Goal: Task Accomplishment & Management: Manage account settings

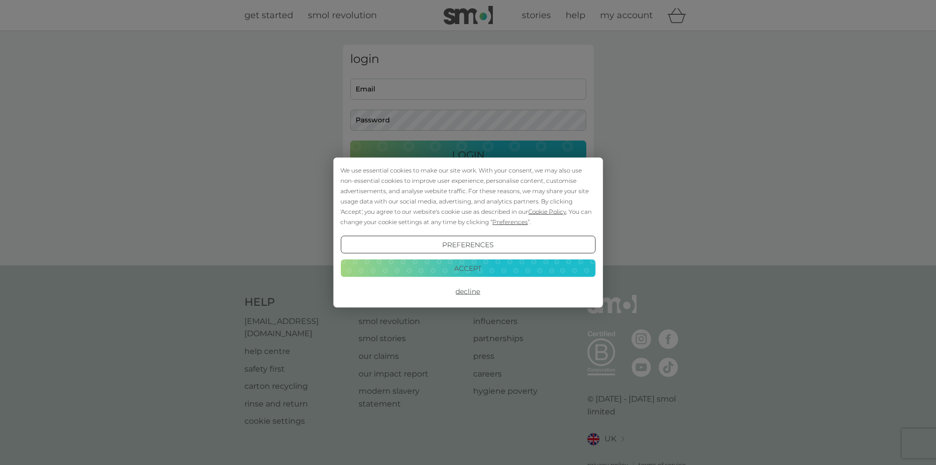
type input "[EMAIL_ADDRESS][DOMAIN_NAME]"
click at [489, 269] on button "Accept" at bounding box center [467, 268] width 255 height 18
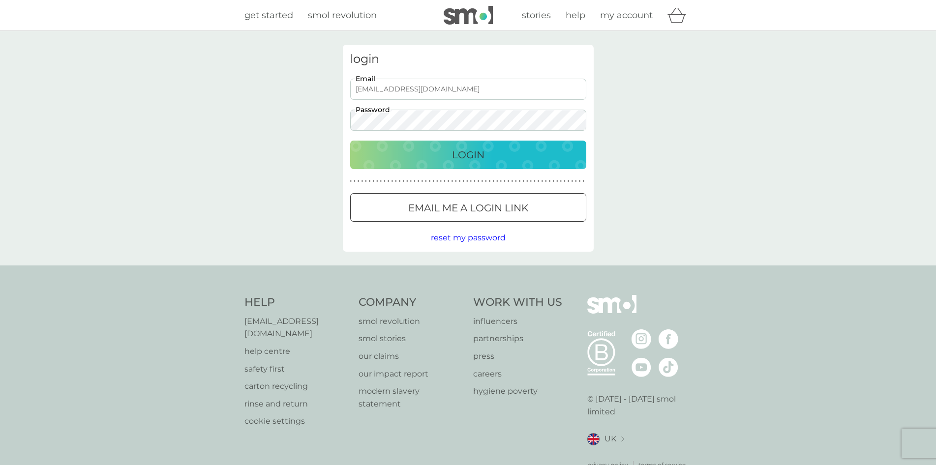
click at [471, 164] on button "Login" at bounding box center [468, 155] width 236 height 29
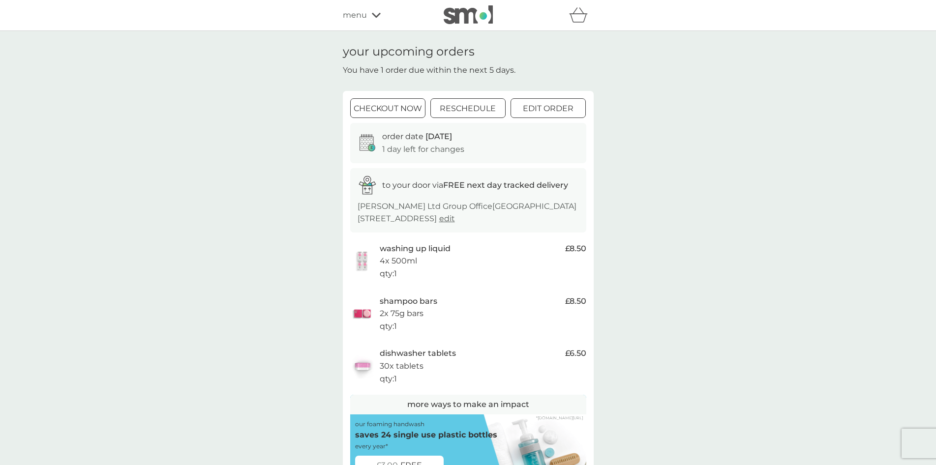
click at [459, 107] on div at bounding box center [467, 109] width 35 height 10
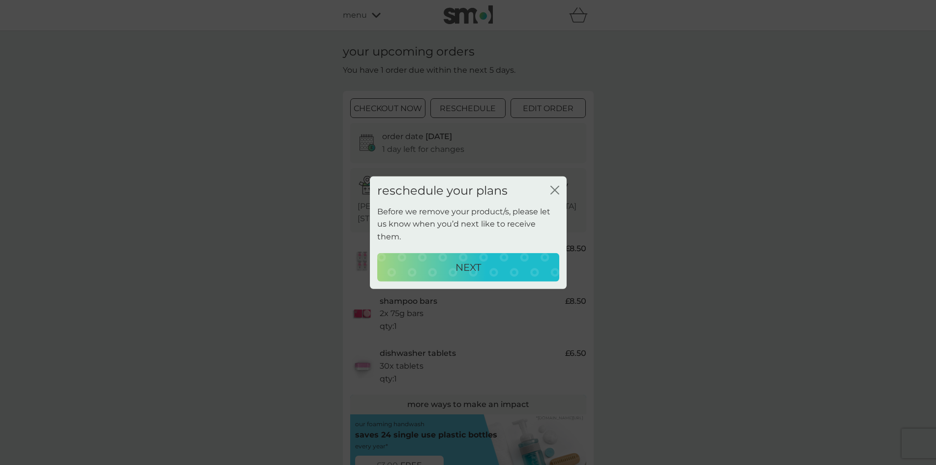
click at [483, 259] on div "NEXT" at bounding box center [468, 267] width 162 height 16
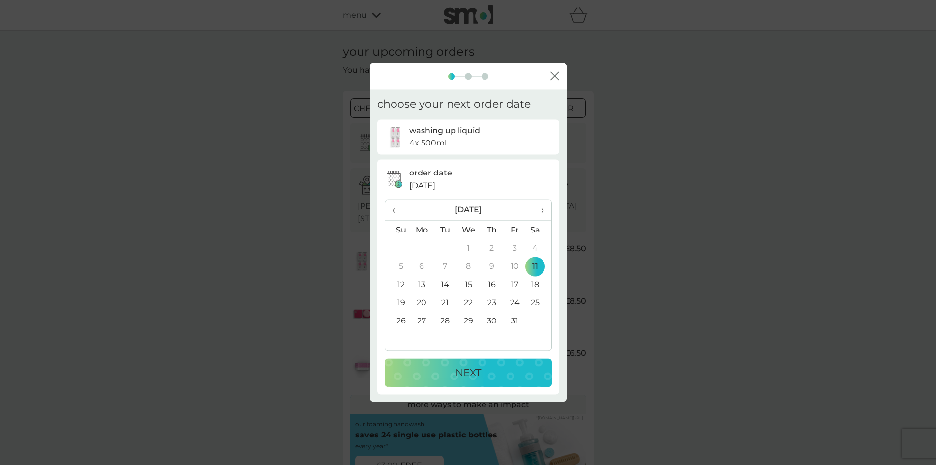
click at [543, 210] on span "›" at bounding box center [539, 210] width 10 height 21
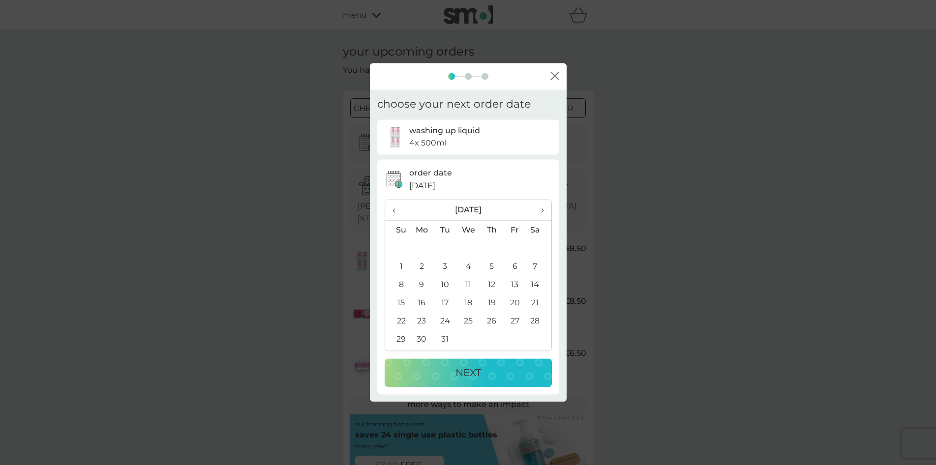
click at [543, 210] on span "›" at bounding box center [539, 210] width 10 height 21
click at [521, 246] on td "1" at bounding box center [514, 249] width 23 height 18
click at [485, 372] on div "NEXT" at bounding box center [469, 374] width 148 height 16
click at [542, 212] on span "›" at bounding box center [539, 210] width 10 height 21
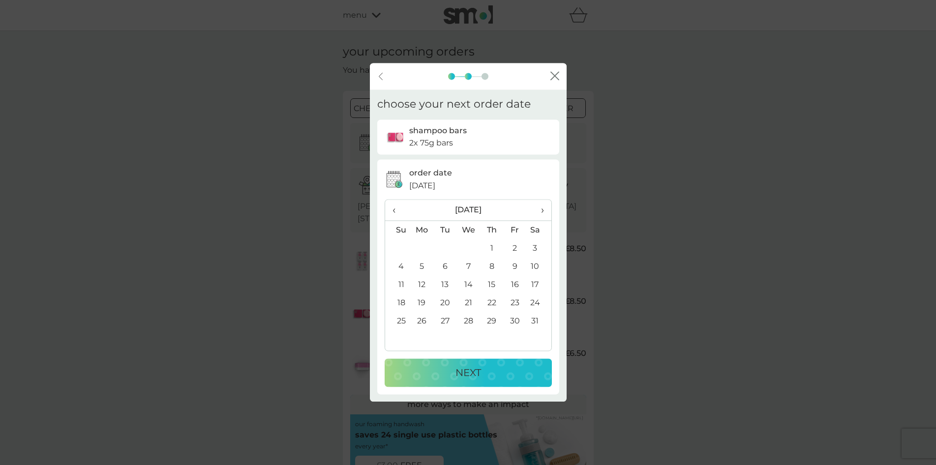
click at [542, 212] on span "›" at bounding box center [539, 210] width 10 height 21
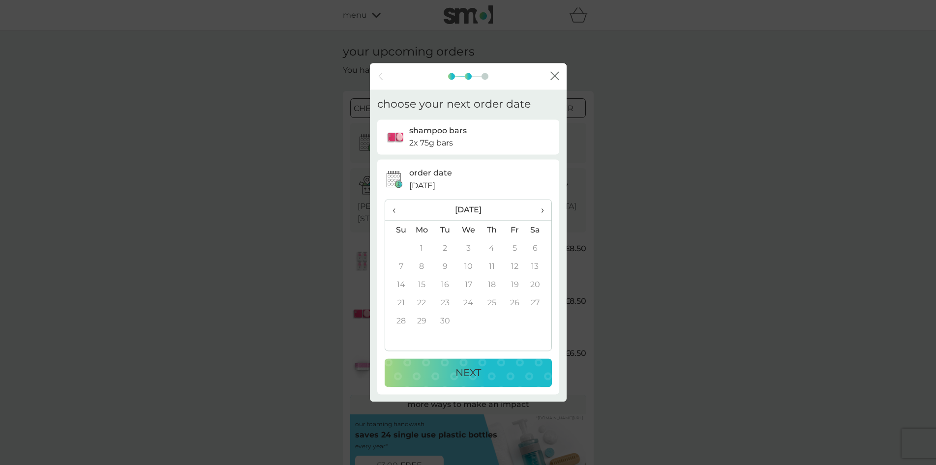
click at [397, 211] on span "‹" at bounding box center [398, 210] width 10 height 21
click at [395, 209] on span "‹" at bounding box center [398, 210] width 10 height 21
click at [467, 245] on td "1" at bounding box center [469, 249] width 24 height 18
click at [480, 367] on p "NEXT" at bounding box center [469, 374] width 26 height 16
click at [541, 212] on span "›" at bounding box center [539, 210] width 10 height 21
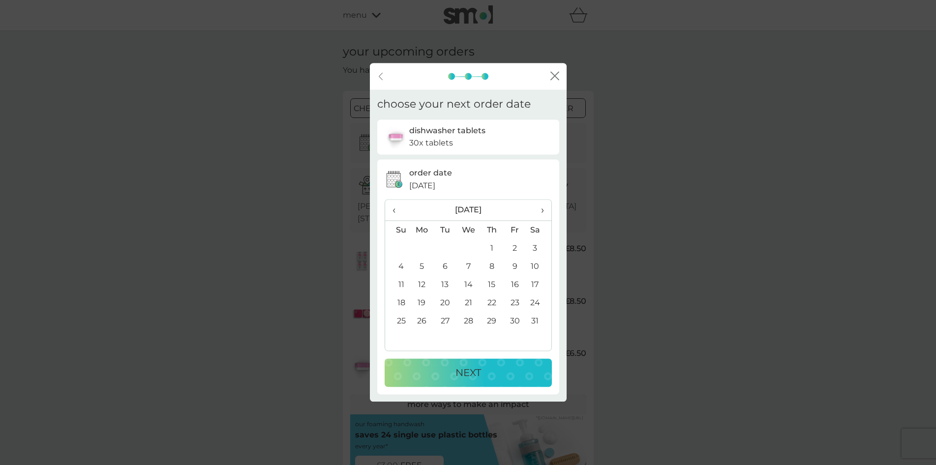
click at [541, 212] on span "›" at bounding box center [539, 210] width 10 height 21
click at [469, 265] on td "4" at bounding box center [469, 267] width 24 height 18
click at [477, 369] on p "NEXT" at bounding box center [469, 374] width 26 height 16
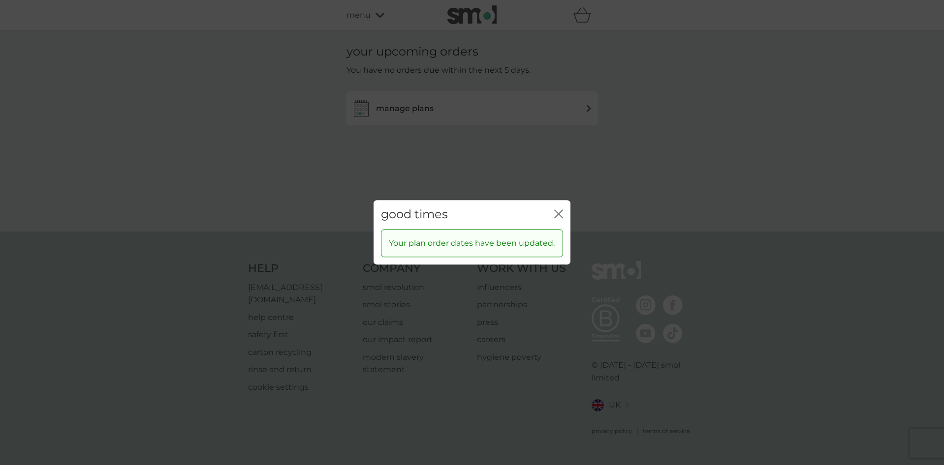
click at [556, 211] on icon "close" at bounding box center [556, 214] width 4 height 8
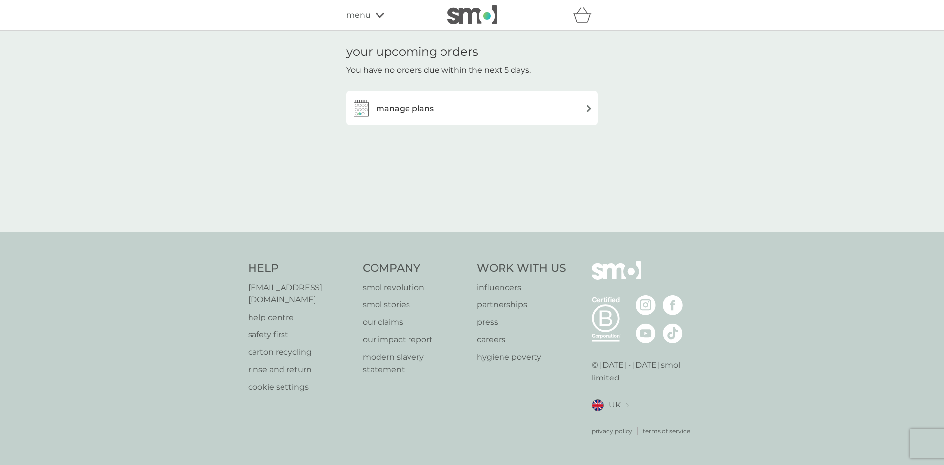
click at [462, 124] on div "manage plans" at bounding box center [471, 108] width 251 height 34
click at [462, 112] on div "manage plans" at bounding box center [471, 108] width 241 height 20
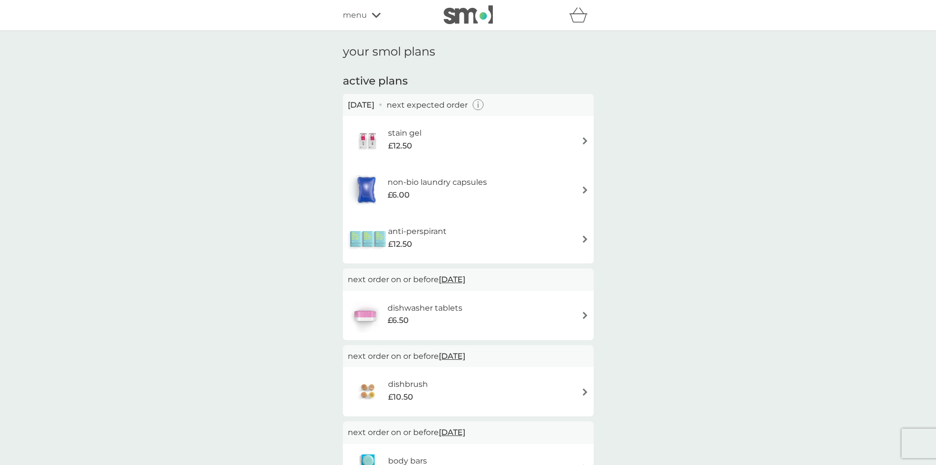
click at [579, 240] on div "anti-perspirant £12.50" at bounding box center [468, 239] width 241 height 34
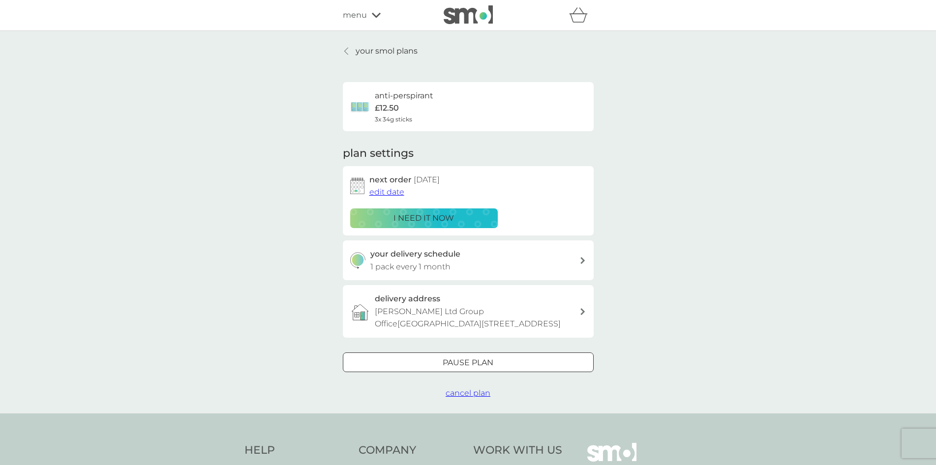
click at [395, 189] on span "edit date" at bounding box center [386, 191] width 35 height 9
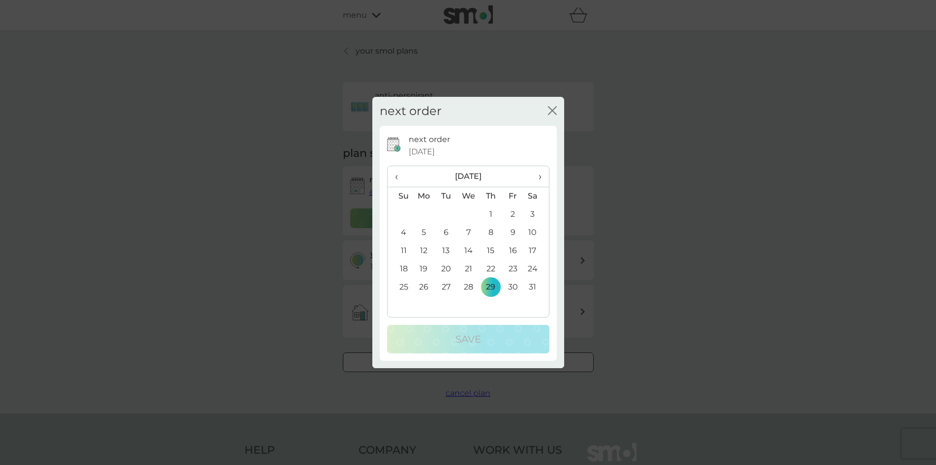
click at [541, 175] on span "›" at bounding box center [536, 176] width 10 height 21
click at [466, 236] on td "8" at bounding box center [468, 233] width 23 height 18
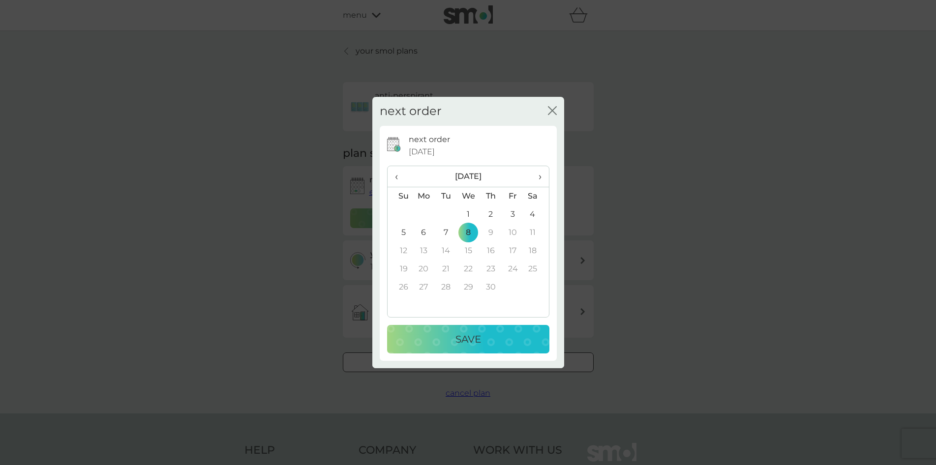
click at [474, 342] on p "Save" at bounding box center [469, 340] width 26 height 16
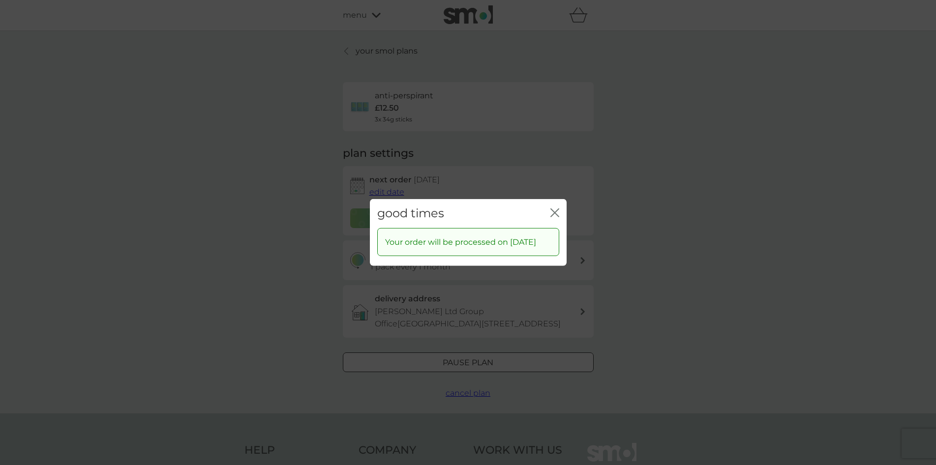
click at [558, 209] on icon "close" at bounding box center [555, 213] width 9 height 9
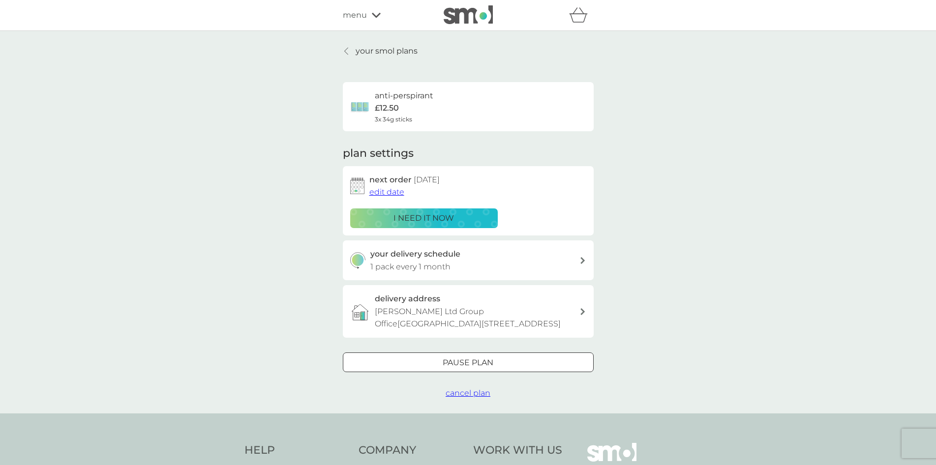
click at [402, 54] on p "your smol plans" at bounding box center [387, 51] width 62 height 13
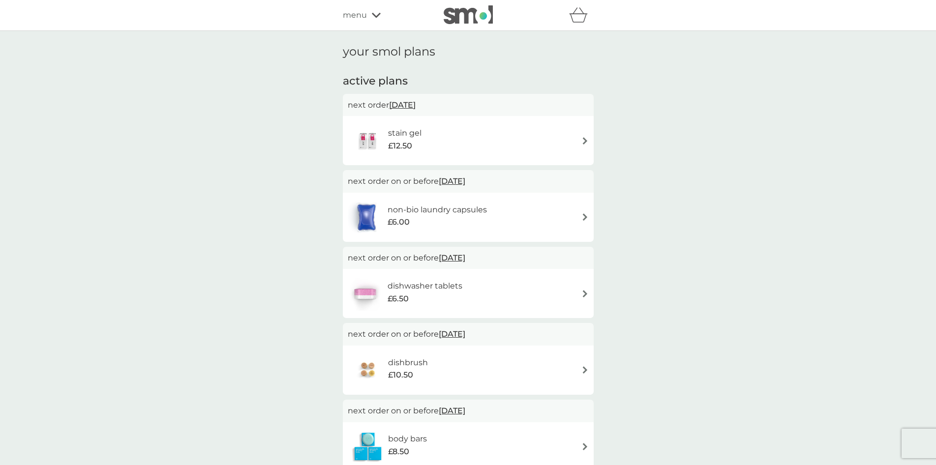
click at [572, 142] on div "stain gel £12.50" at bounding box center [468, 140] width 241 height 34
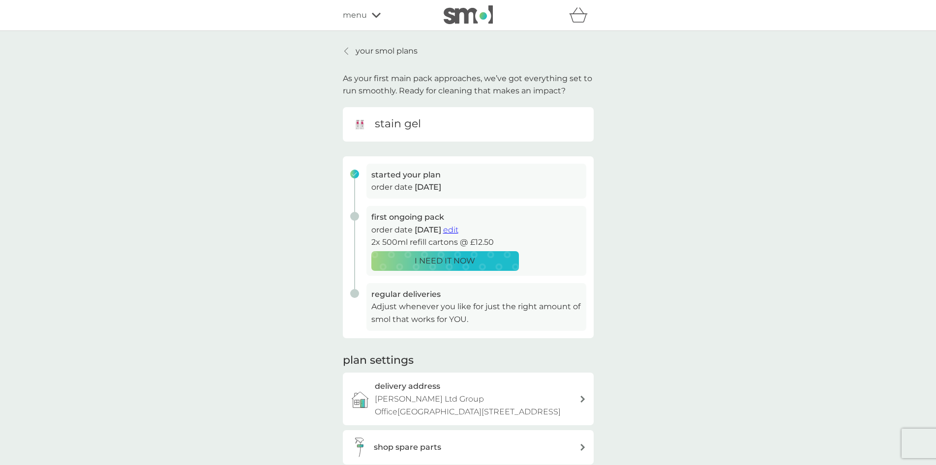
click at [459, 233] on span "edit" at bounding box center [450, 229] width 15 height 9
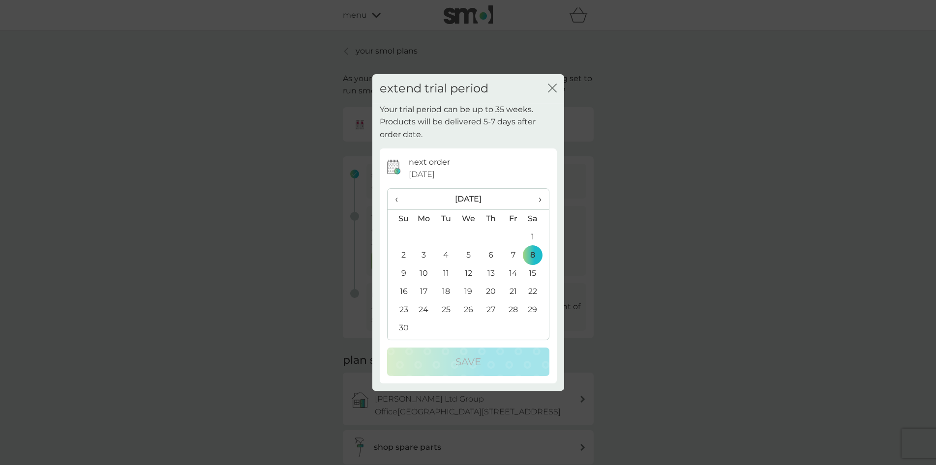
click at [538, 202] on span "›" at bounding box center [536, 199] width 10 height 21
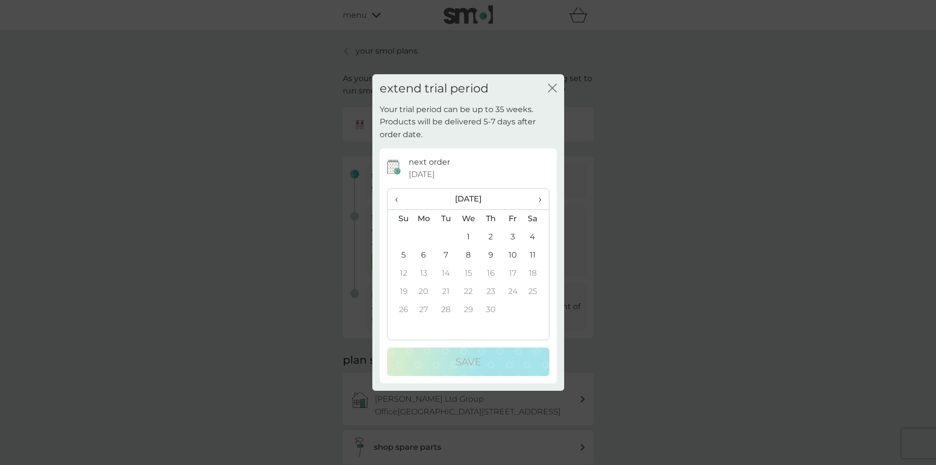
click at [532, 256] on td "11" at bounding box center [536, 255] width 25 height 18
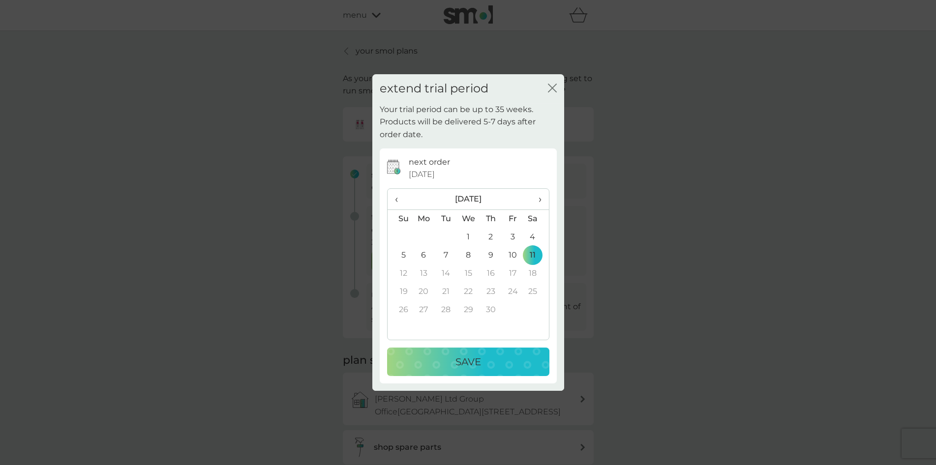
click at [506, 362] on div "Save" at bounding box center [468, 362] width 143 height 16
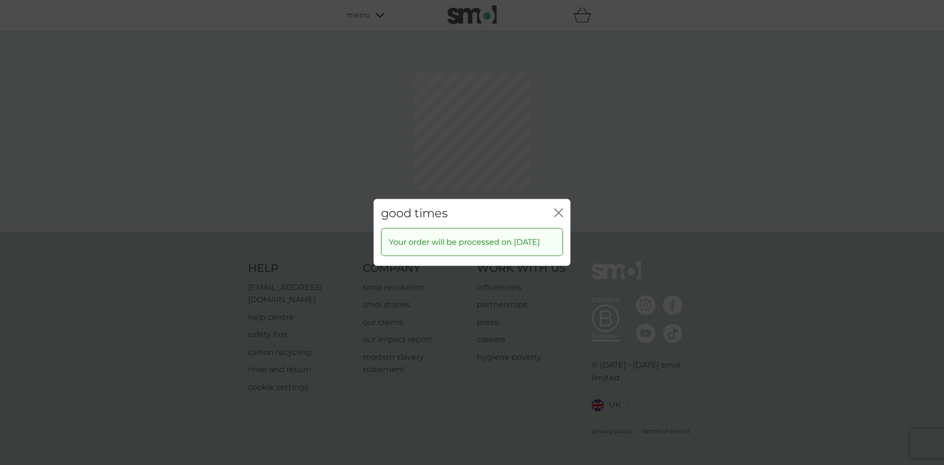
click at [560, 209] on icon "close" at bounding box center [558, 213] width 9 height 9
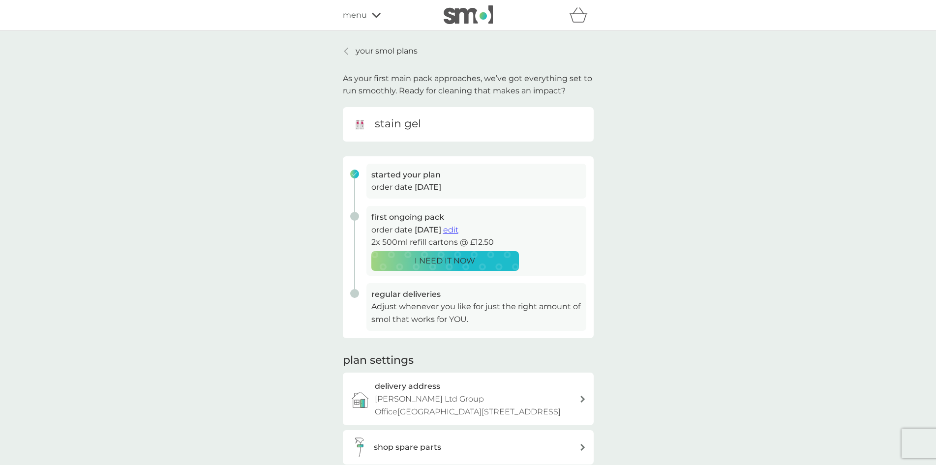
click at [383, 50] on p "your smol plans" at bounding box center [387, 51] width 62 height 13
